Goal: Communication & Community: Answer question/provide support

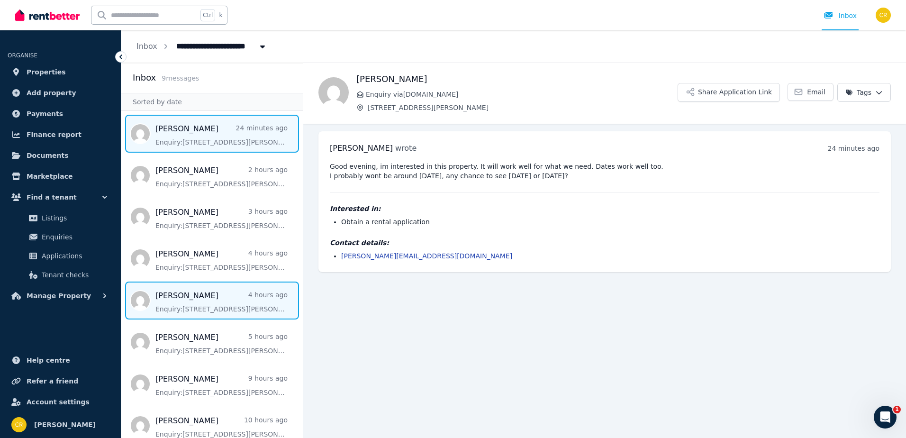
click at [198, 288] on span "Message list" at bounding box center [211, 300] width 181 height 38
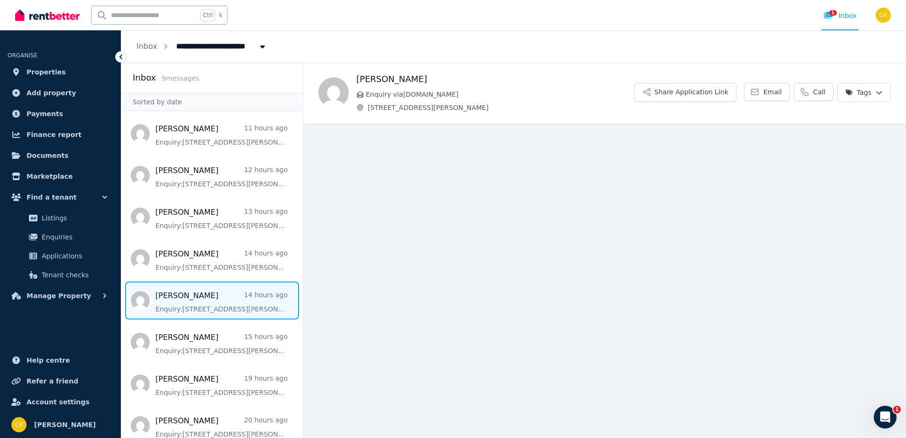
click at [198, 288] on span "Message list" at bounding box center [211, 300] width 181 height 38
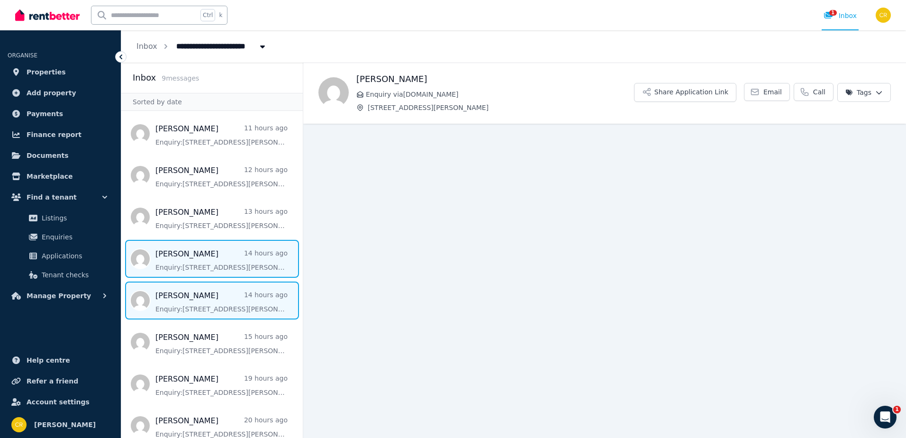
click at [190, 263] on span "Message list" at bounding box center [211, 259] width 181 height 38
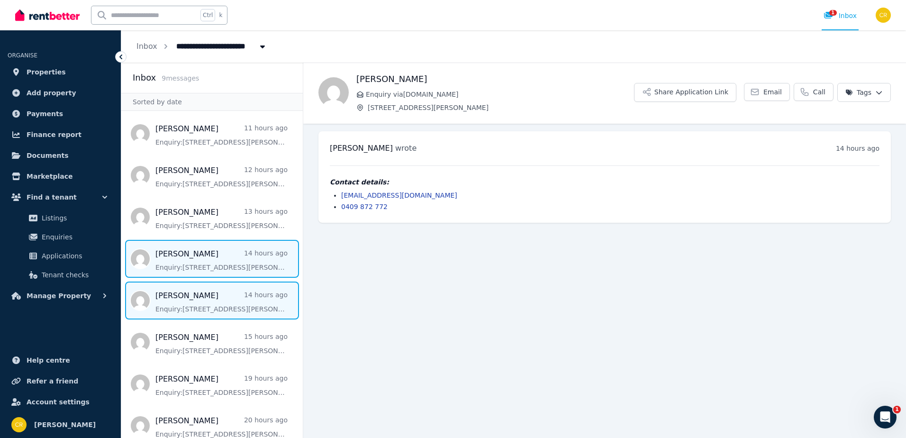
click at [193, 292] on span "Message list" at bounding box center [211, 300] width 181 height 38
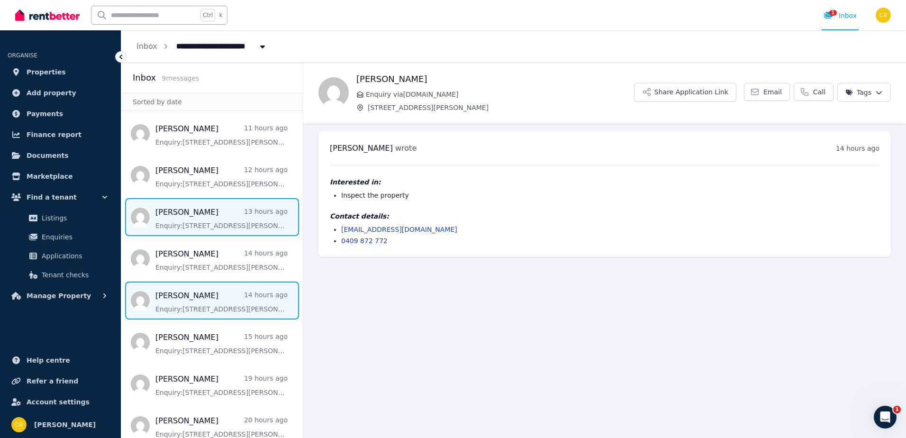
click at [188, 221] on span "Message list" at bounding box center [211, 217] width 181 height 38
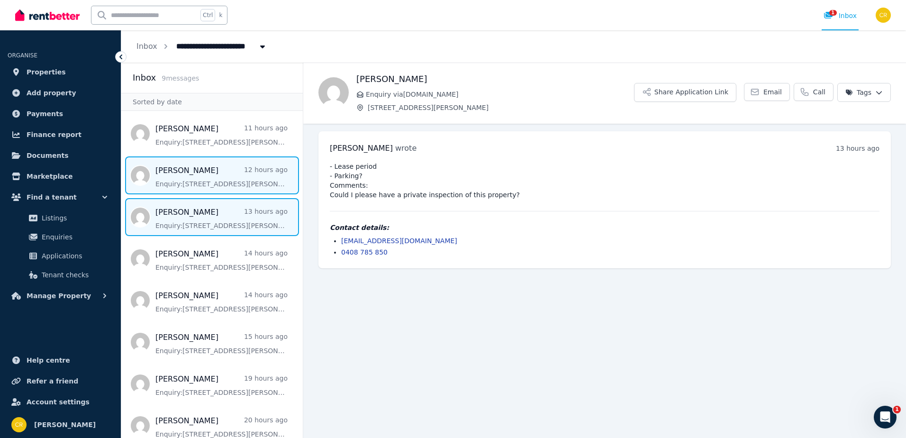
click at [204, 170] on span "Message list" at bounding box center [211, 175] width 181 height 38
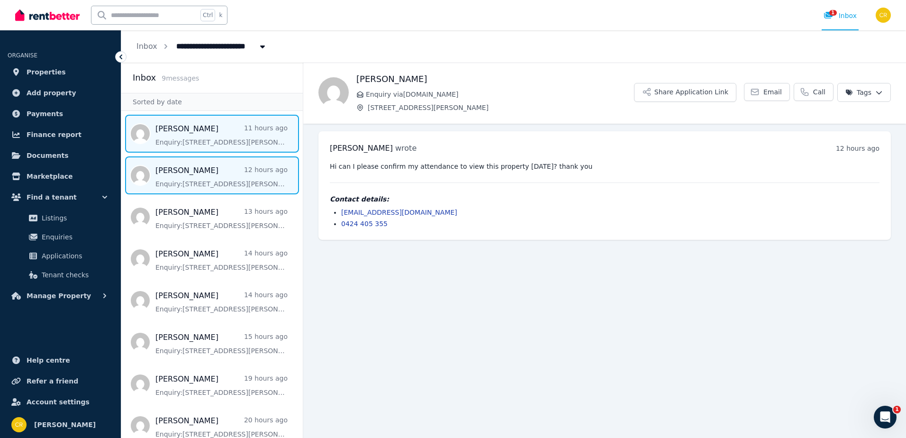
click at [197, 139] on span "Message list" at bounding box center [211, 134] width 181 height 38
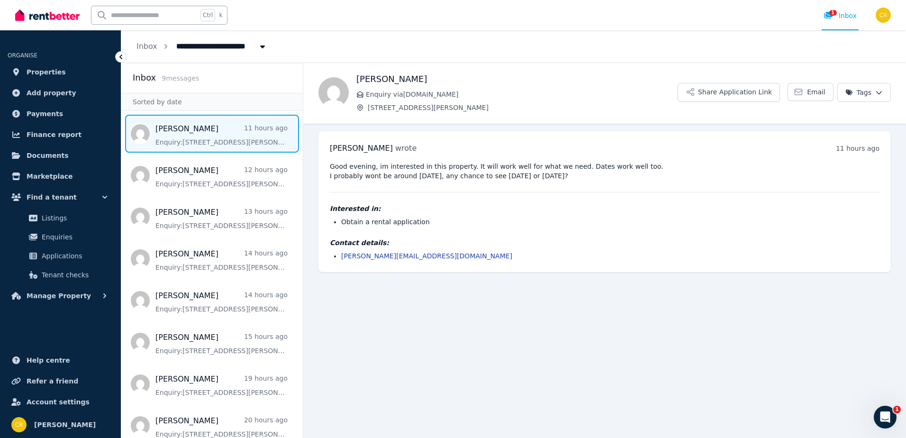
click at [181, 44] on span "[STREET_ADDRESS][PERSON_NAME]" at bounding box center [249, 45] width 157 height 15
type input "**********"
